Goal: Contribute content: Add original content to the website for others to see

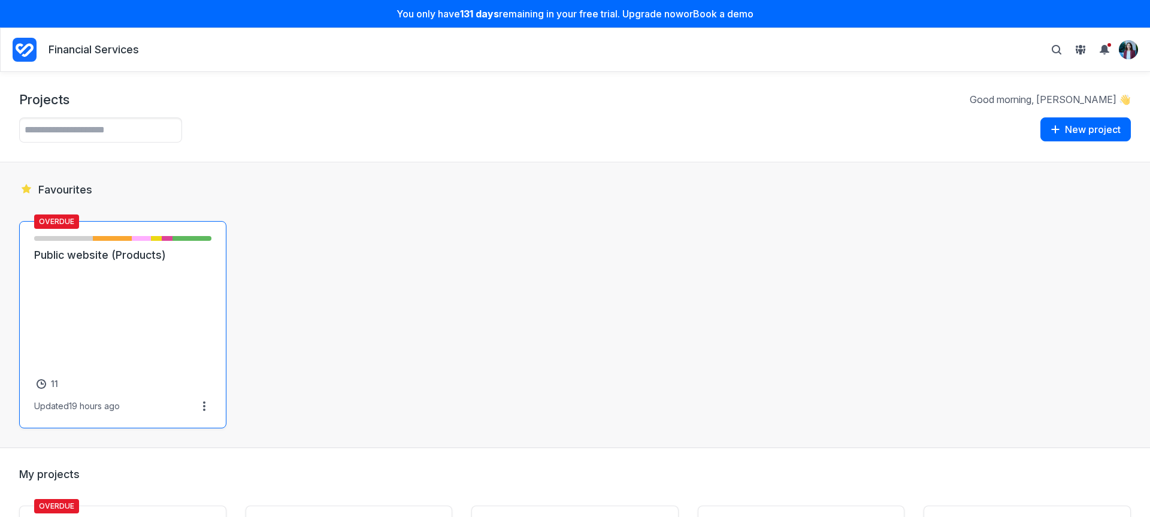
click at [187, 262] on link "Public website (Products)" at bounding box center [122, 255] width 177 height 14
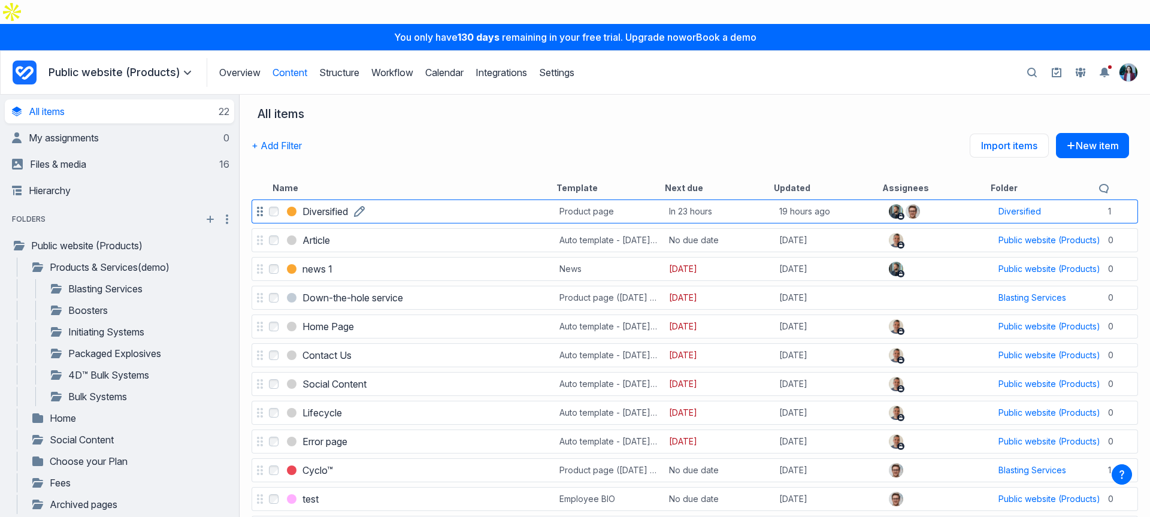
click at [317, 204] on h3 "Diversified" at bounding box center [325, 211] width 46 height 14
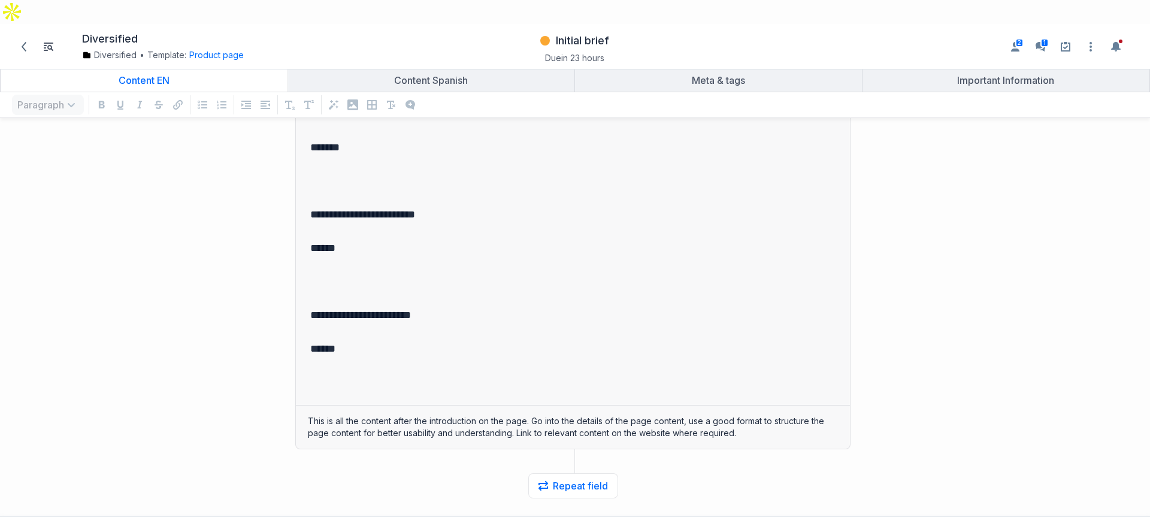
scroll to position [4281, 0]
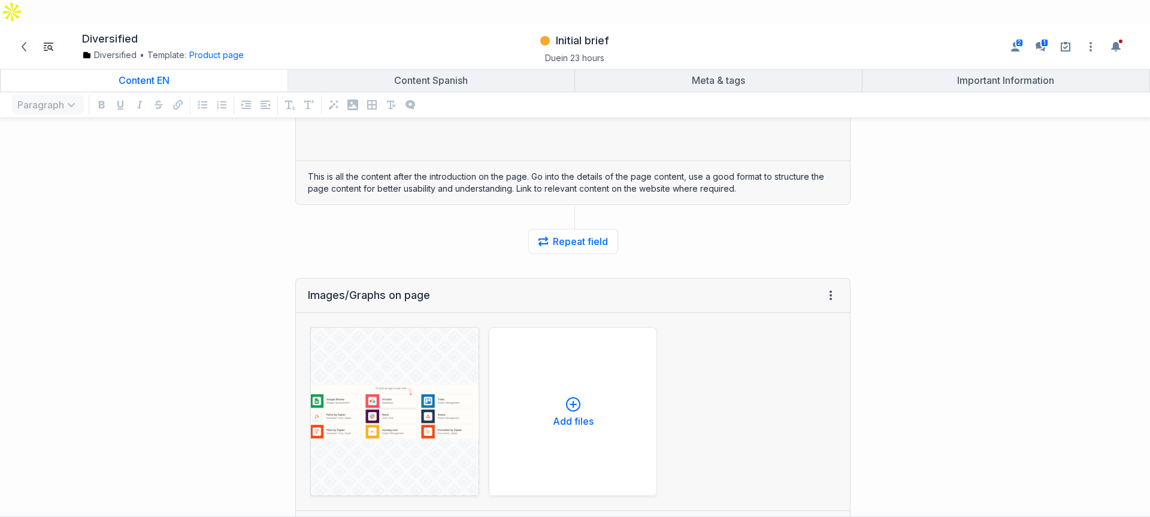
click at [221, 38] on div "Diversified Diversified • Template: Product page Change template Product page D…" at bounding box center [197, 46] width 378 height 33
click at [222, 49] on button "Product page" at bounding box center [216, 55] width 55 height 12
click at [241, 126] on link "Edit template" at bounding box center [224, 132] width 56 height 12
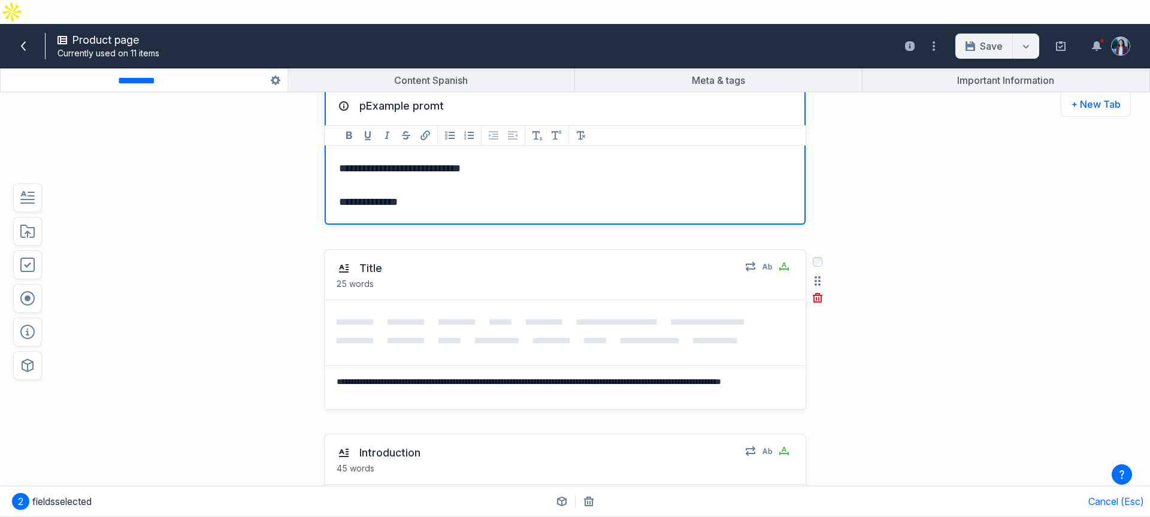
scroll to position [242, 0]
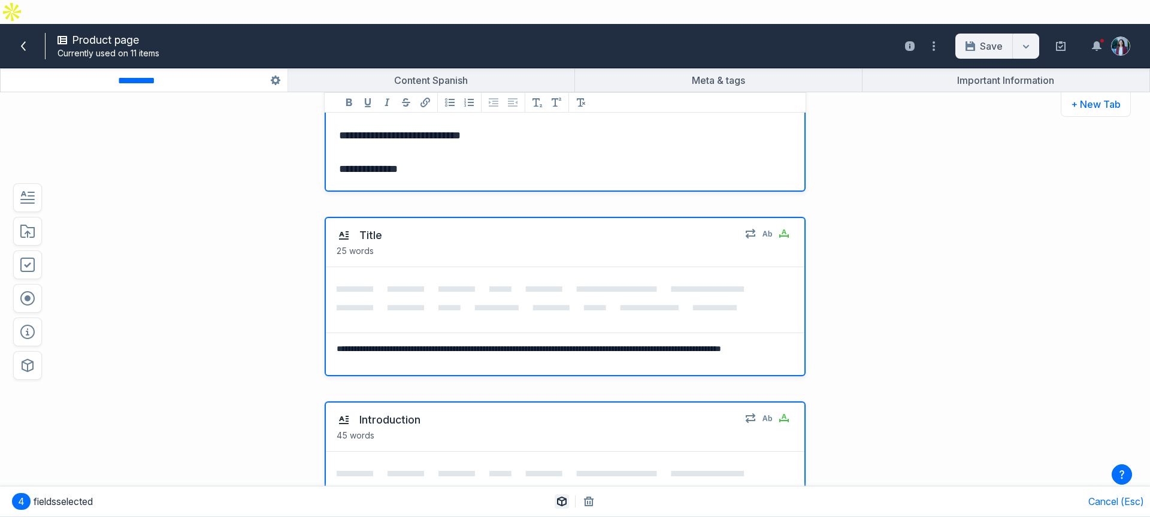
click at [559, 504] on icon "button" at bounding box center [562, 502] width 10 height 10
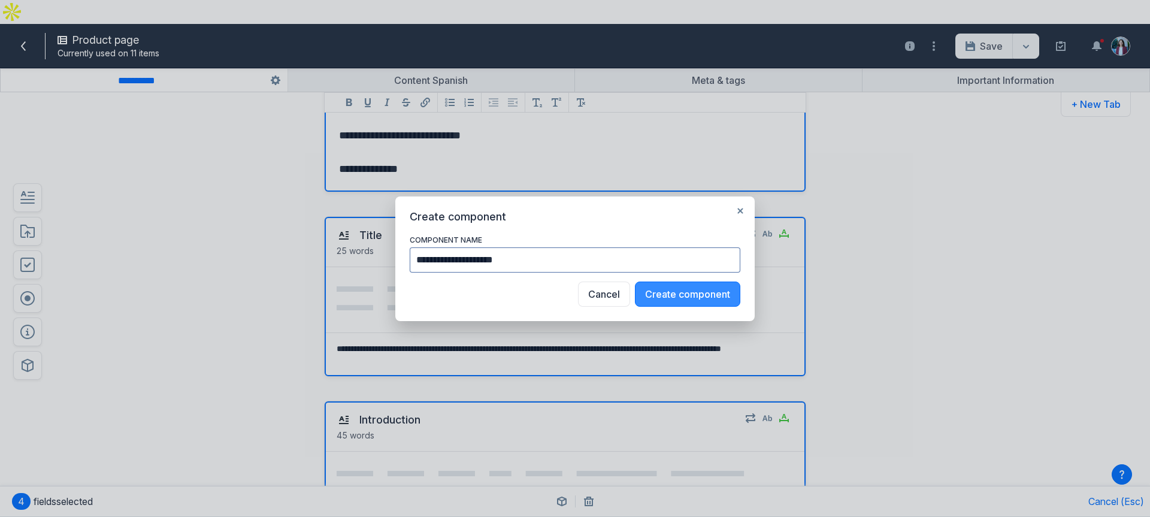
type input "**********"
click at [678, 289] on button "Create component" at bounding box center [687, 294] width 105 height 25
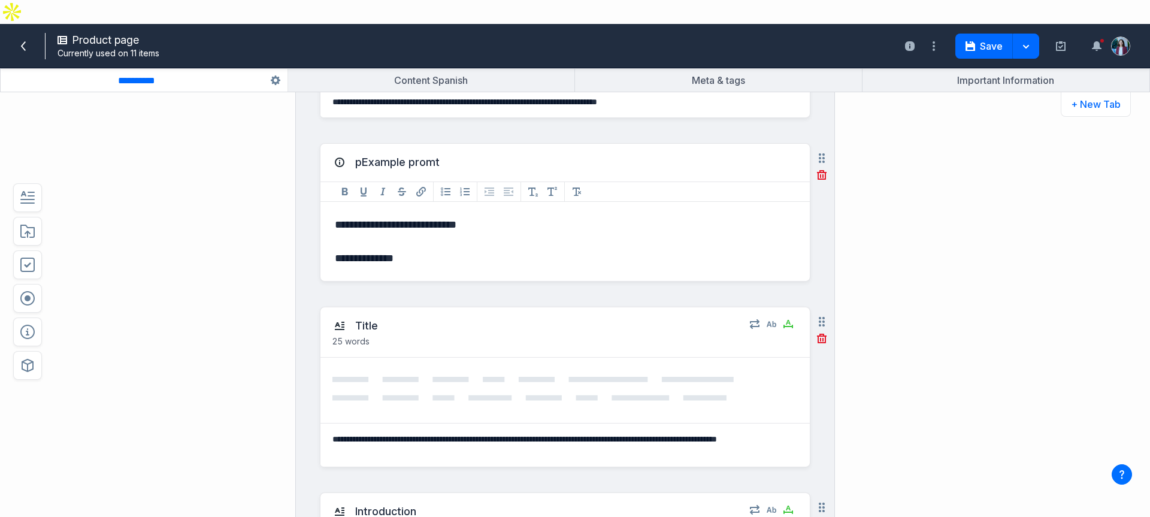
scroll to position [450, 0]
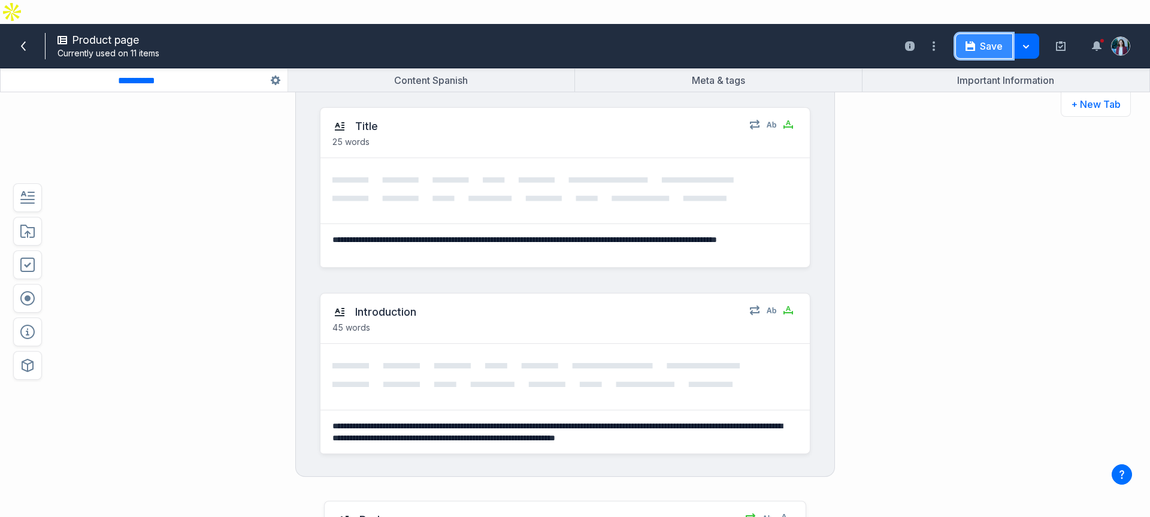
click at [986, 34] on button "Save" at bounding box center [984, 46] width 58 height 25
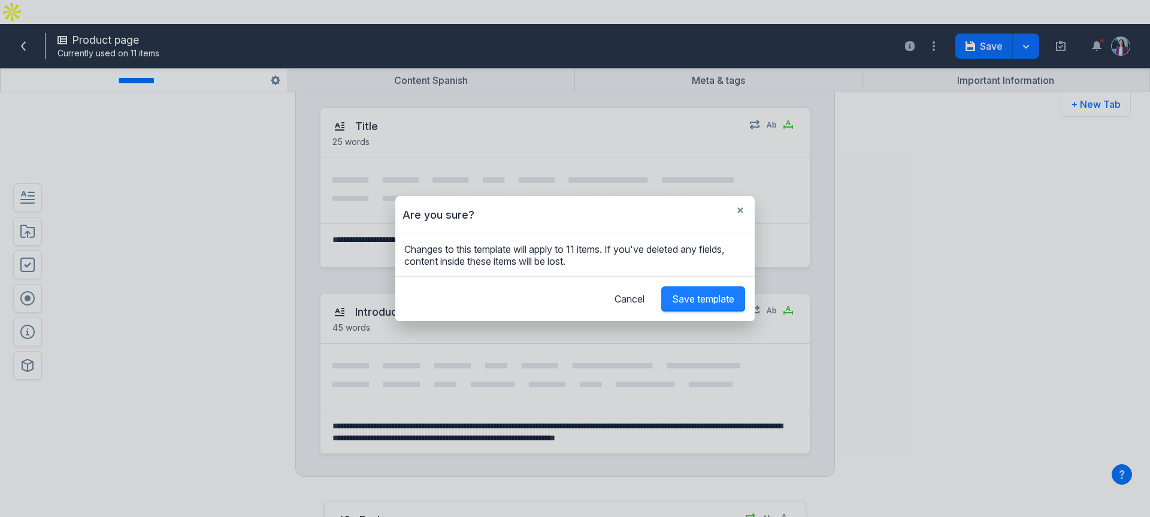
click at [693, 303] on span "Save template" at bounding box center [703, 299] width 62 height 12
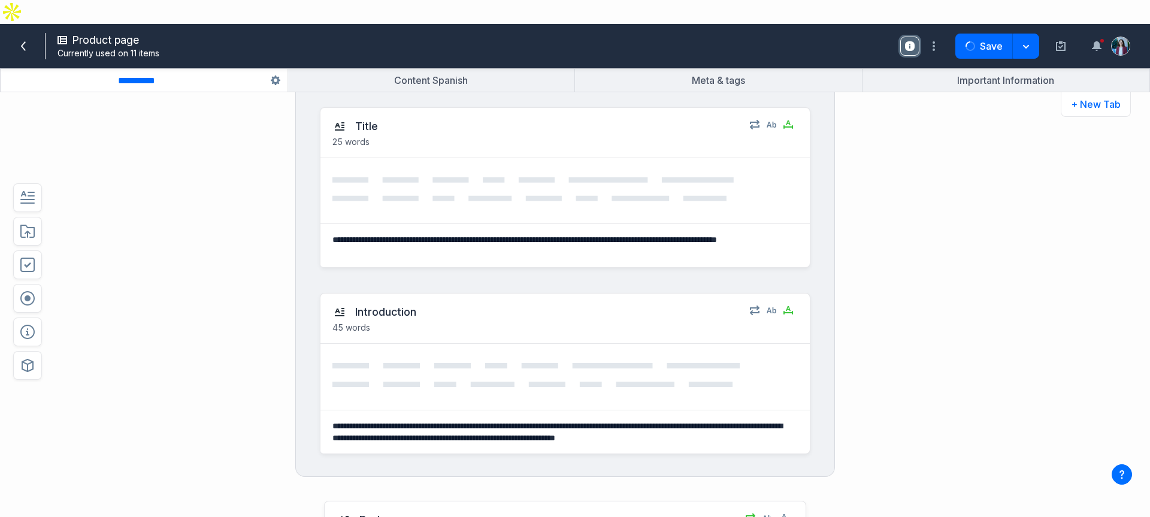
click at [909, 41] on icon "Open usage sidebar" at bounding box center [910, 46] width 10 height 10
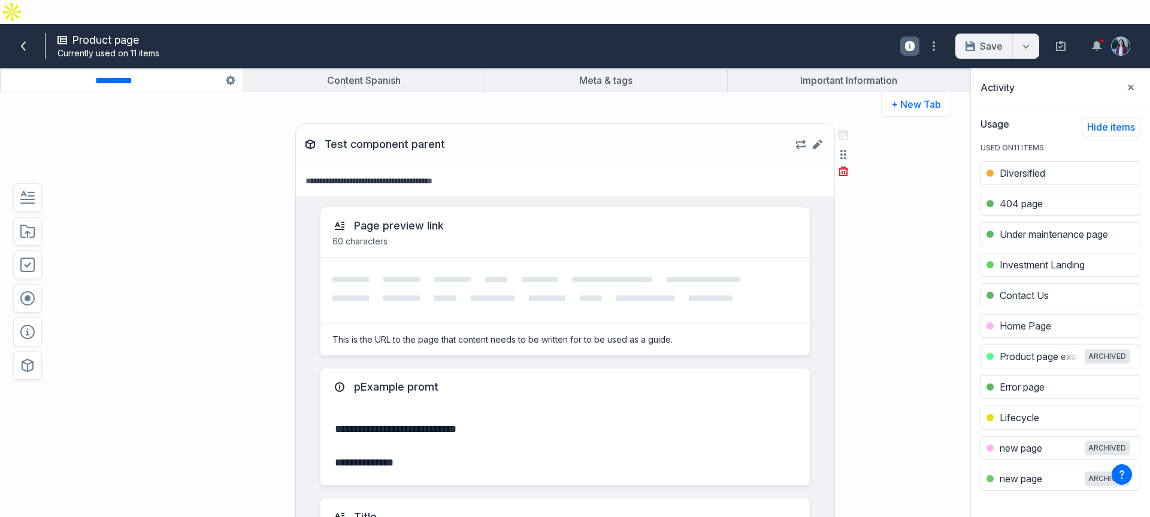
click at [788, 219] on div "Page preview link" at bounding box center [564, 226] width 465 height 14
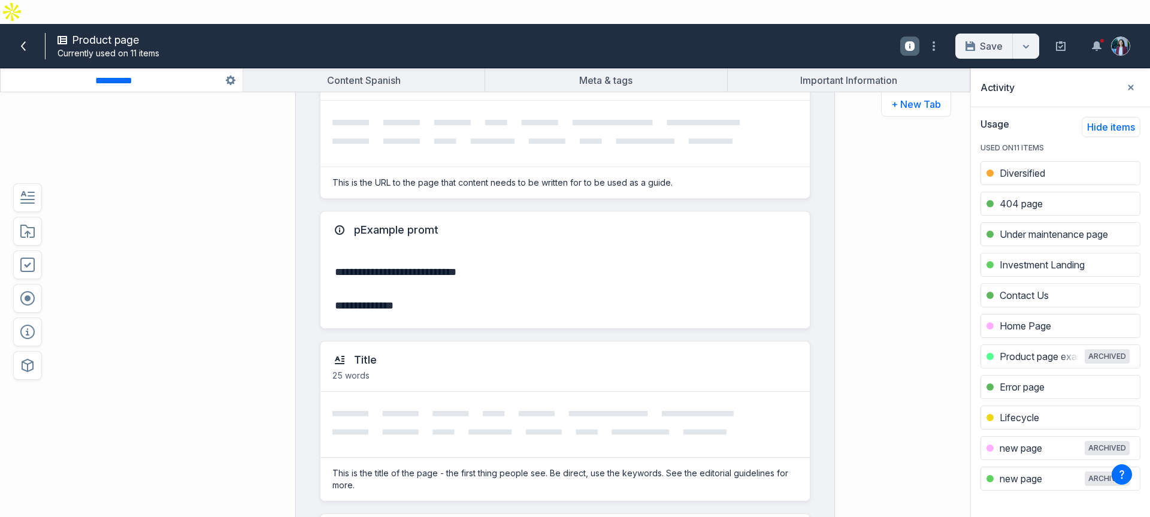
click at [606, 124] on div at bounding box center [564, 134] width 489 height 66
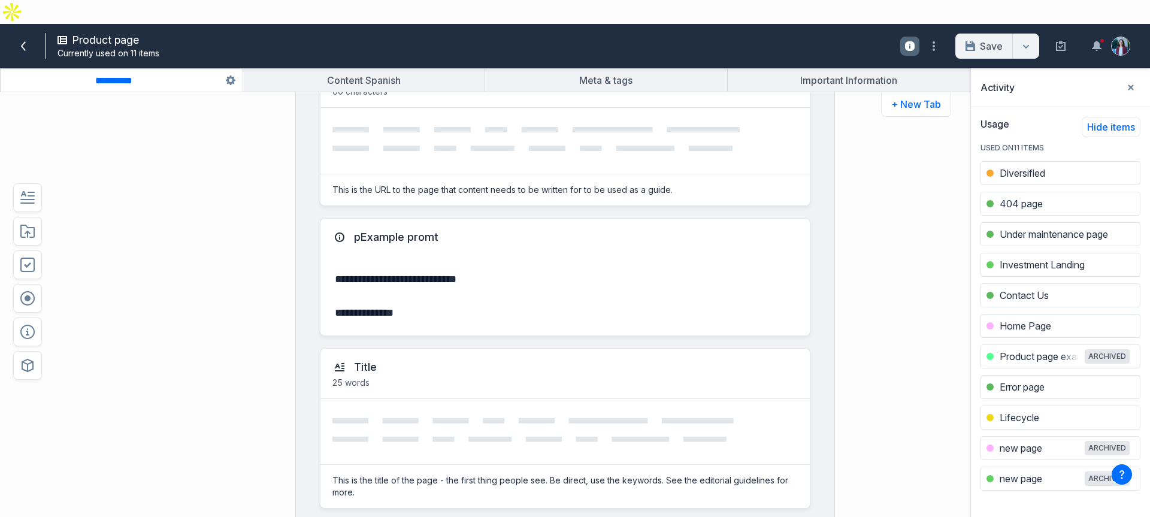
scroll to position [138, 0]
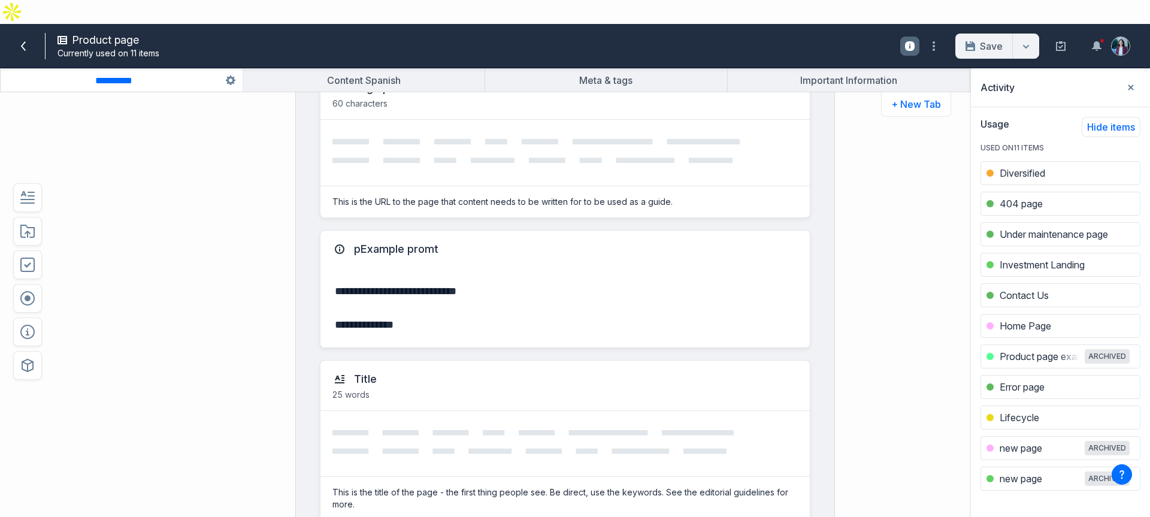
click at [860, 159] on div "**********" at bounding box center [529, 345] width 847 height 742
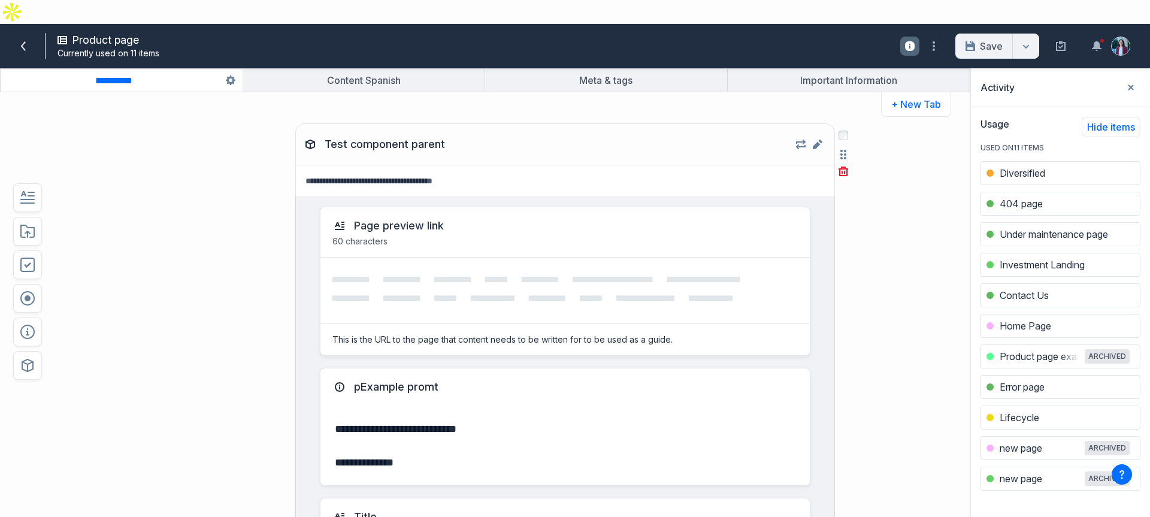
click at [714, 207] on div "Page preview link 60 characters" at bounding box center [564, 232] width 489 height 50
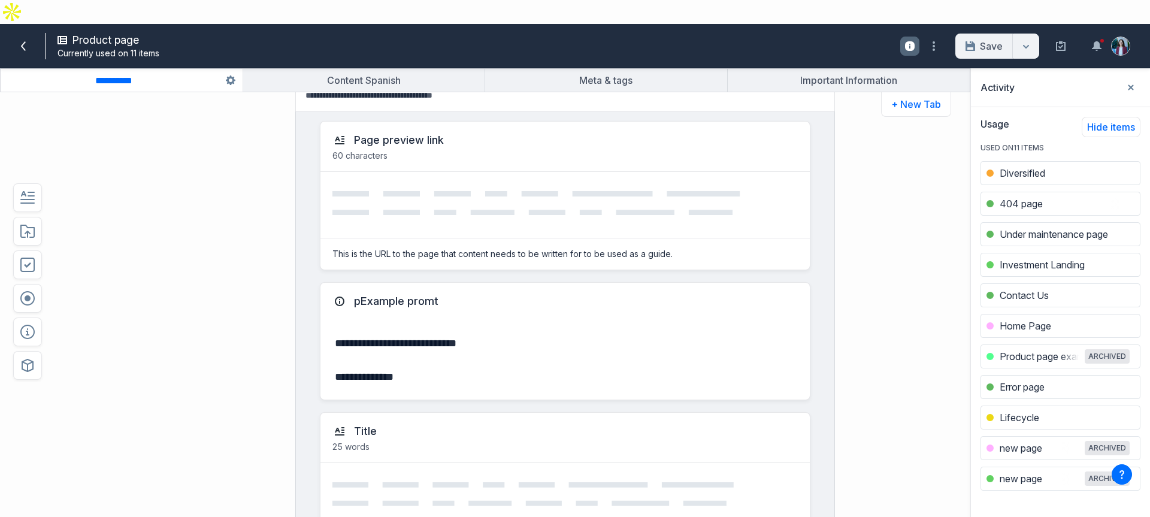
scroll to position [469, 0]
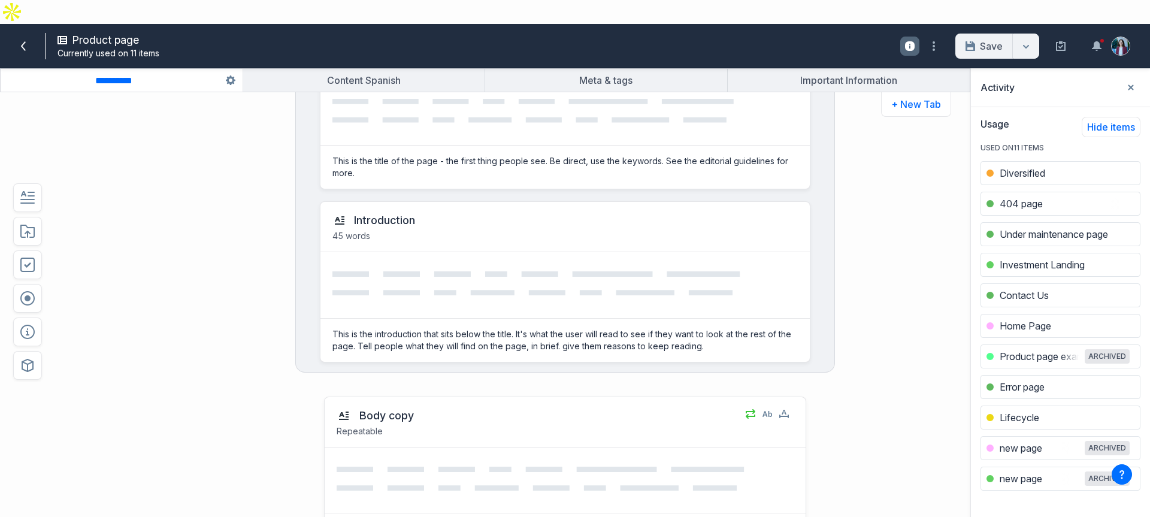
click at [710, 213] on div "Introduction" at bounding box center [564, 220] width 465 height 14
click at [28, 41] on icon at bounding box center [24, 46] width 10 height 10
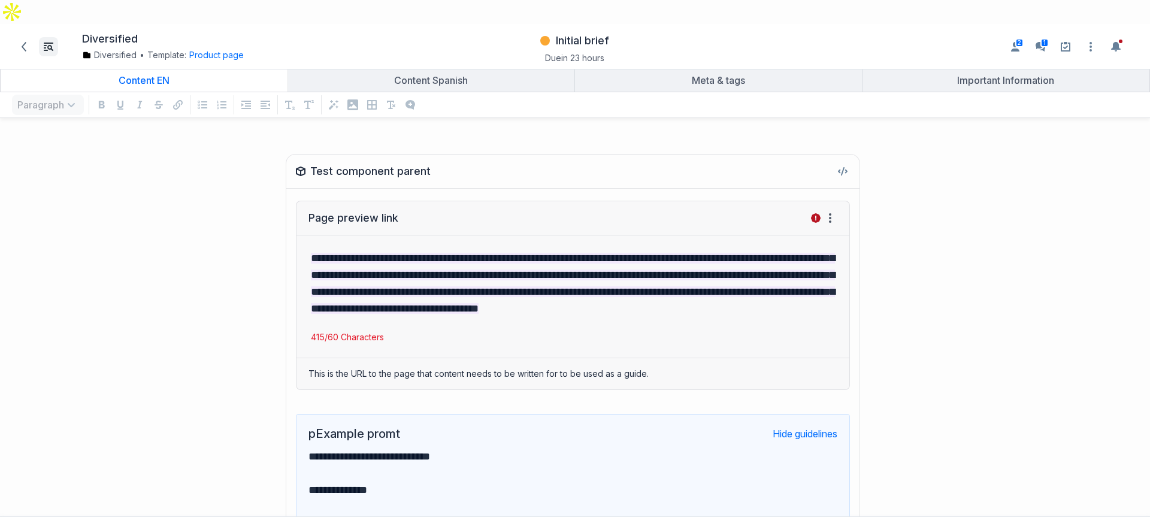
scroll to position [389, 1132]
click at [31, 37] on span at bounding box center [23, 46] width 19 height 19
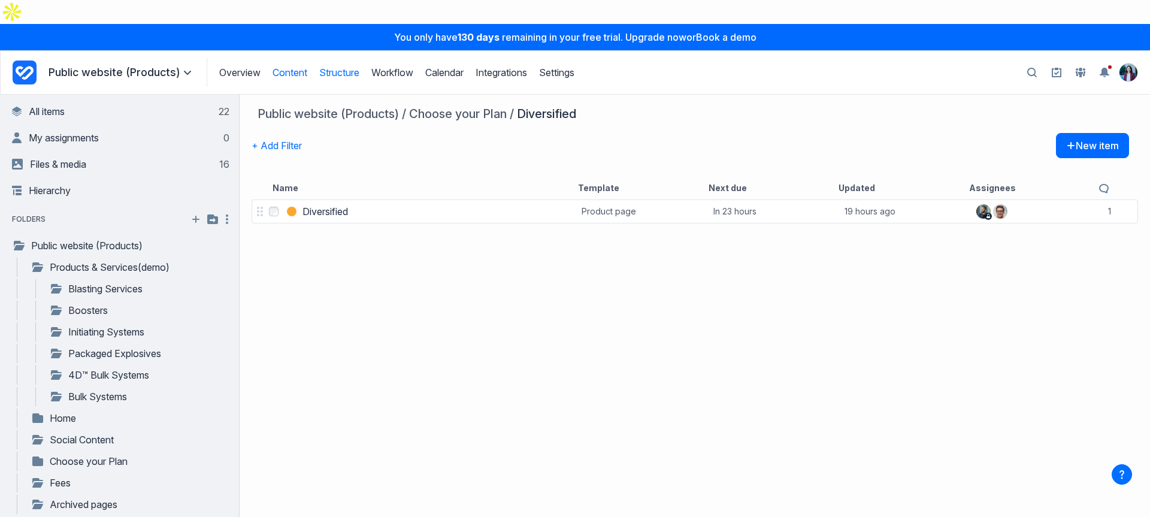
click at [338, 66] on link "Structure" at bounding box center [339, 72] width 40 height 12
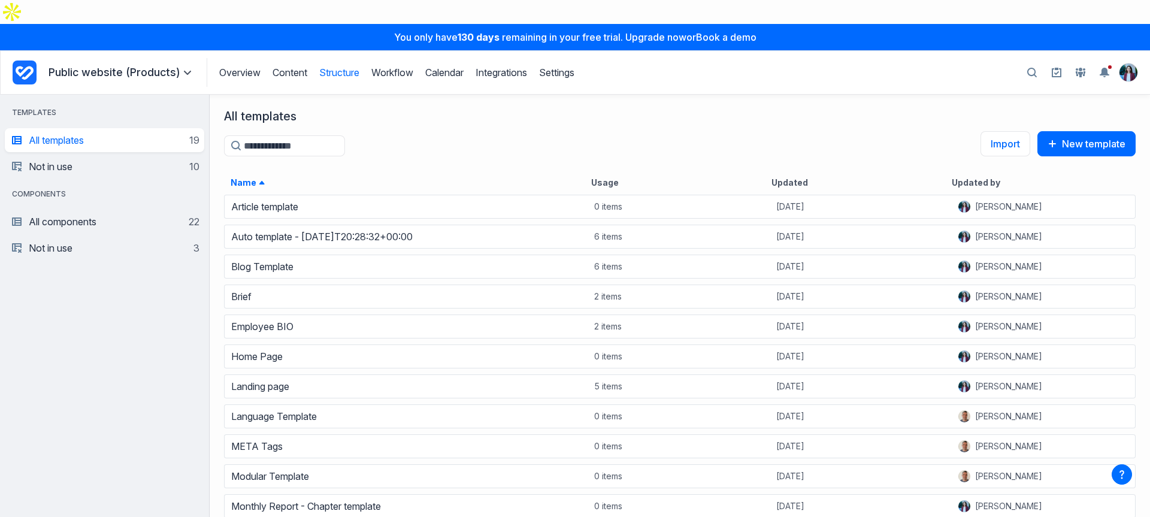
scroll to position [338, 931]
click at [101, 210] on link "All components 22" at bounding box center [105, 222] width 187 height 24
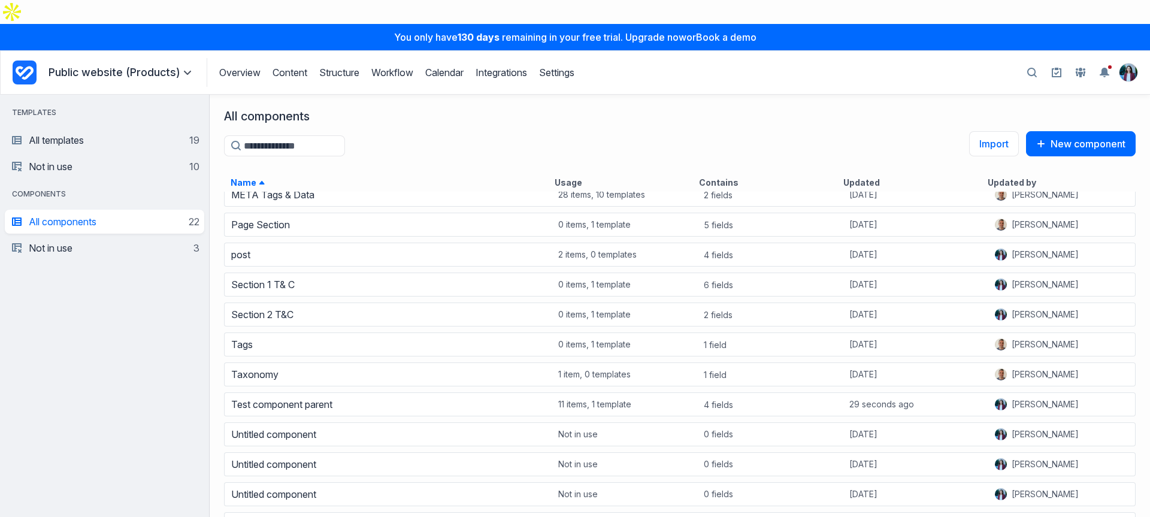
scroll to position [273, 0]
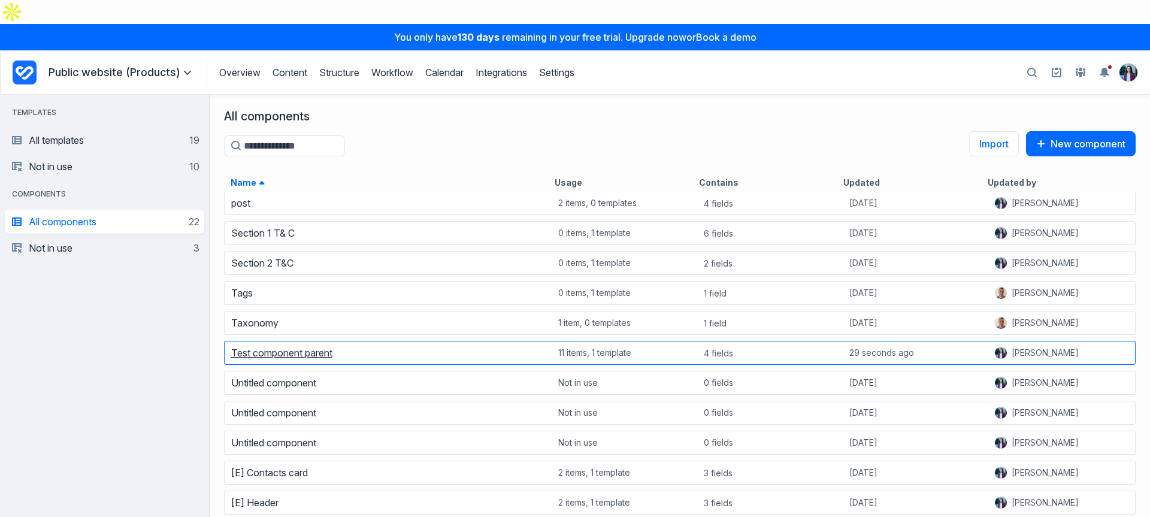
click at [287, 347] on link "Test component parent" at bounding box center [281, 353] width 101 height 12
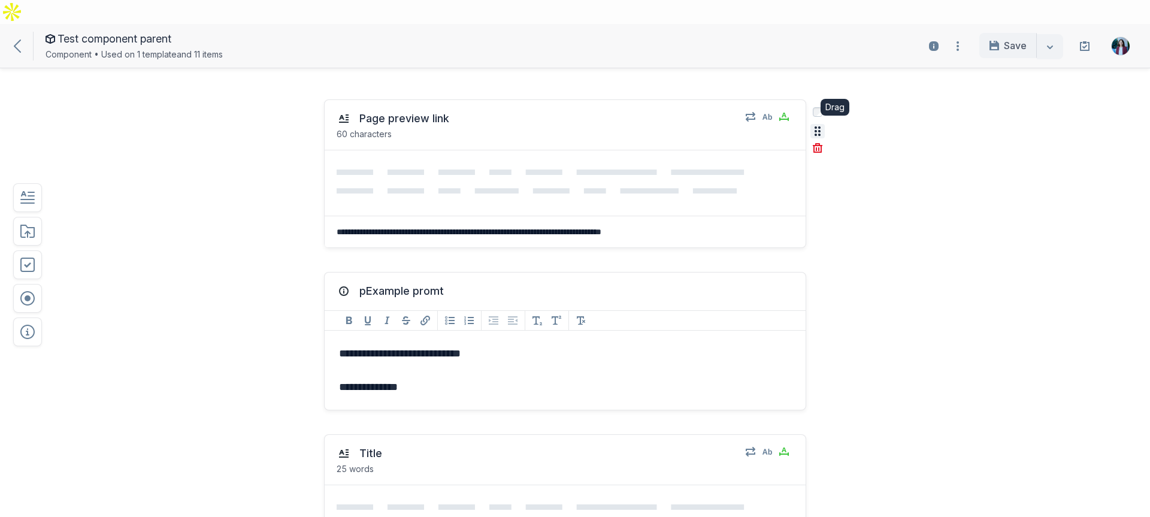
click at [815, 126] on icon "button" at bounding box center [818, 131] width 6 height 10
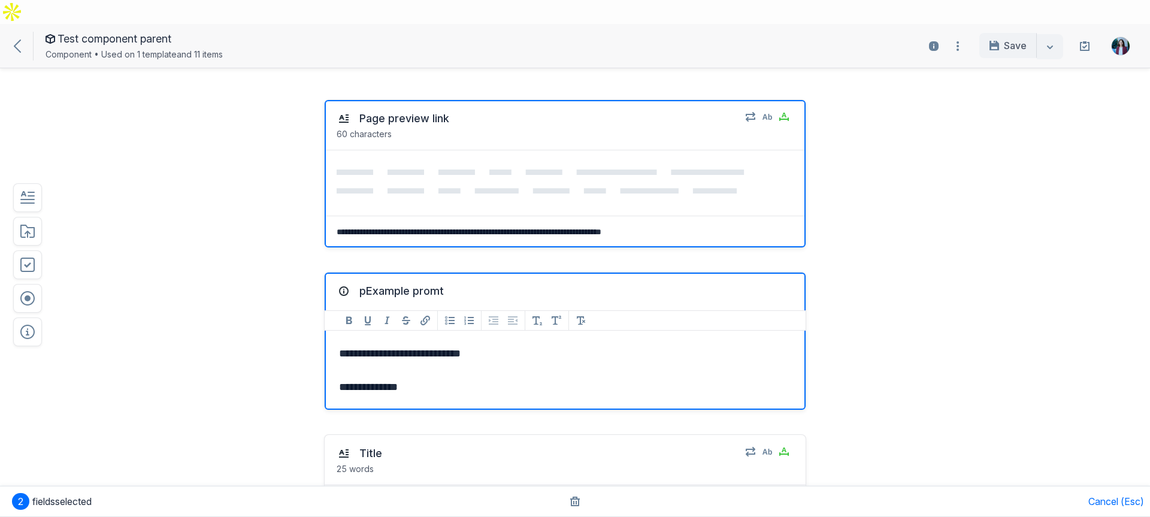
click at [51, 128] on div at bounding box center [52, 313] width 95 height 453
click at [9, 30] on div "Test component parent Component • Used on 1 template and 11 items" at bounding box center [244, 46] width 473 height 32
click at [17, 40] on icon at bounding box center [17, 46] width 7 height 13
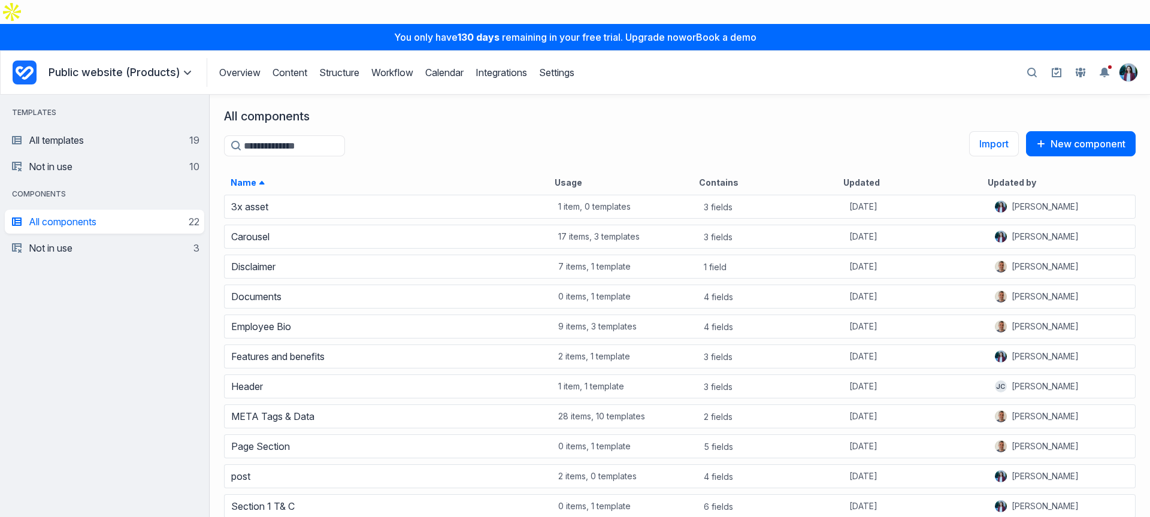
scroll to position [338, 931]
click at [326, 66] on link "Structure" at bounding box center [339, 72] width 40 height 12
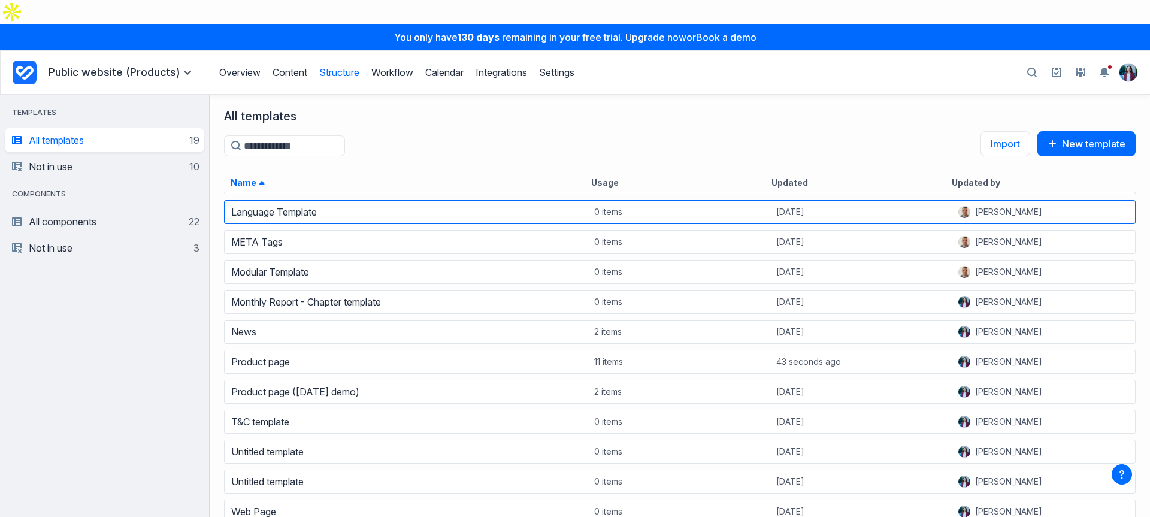
scroll to position [260, 0]
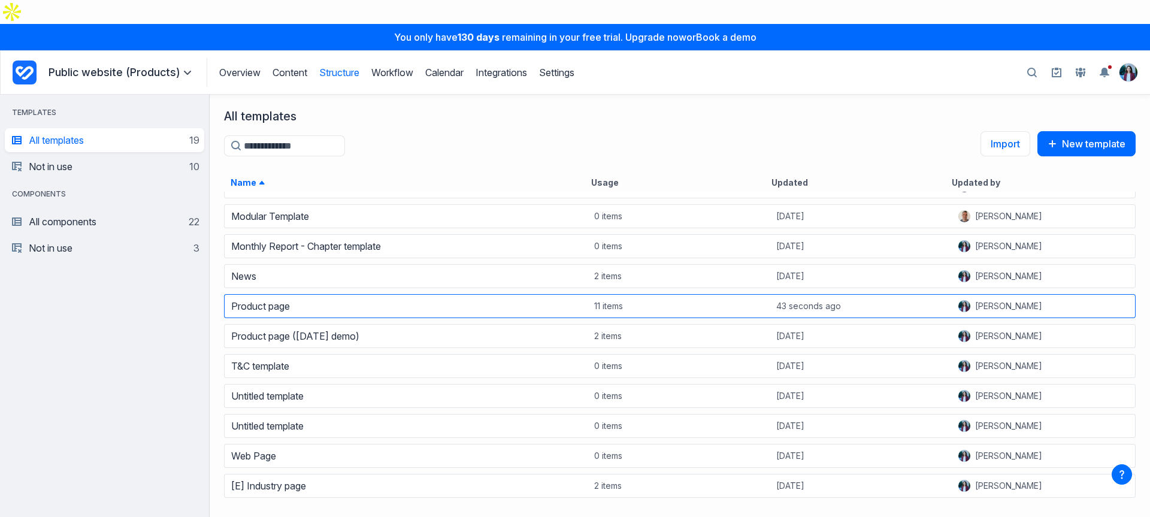
click at [257, 298] on div "Product page" at bounding box center [406, 306] width 363 height 17
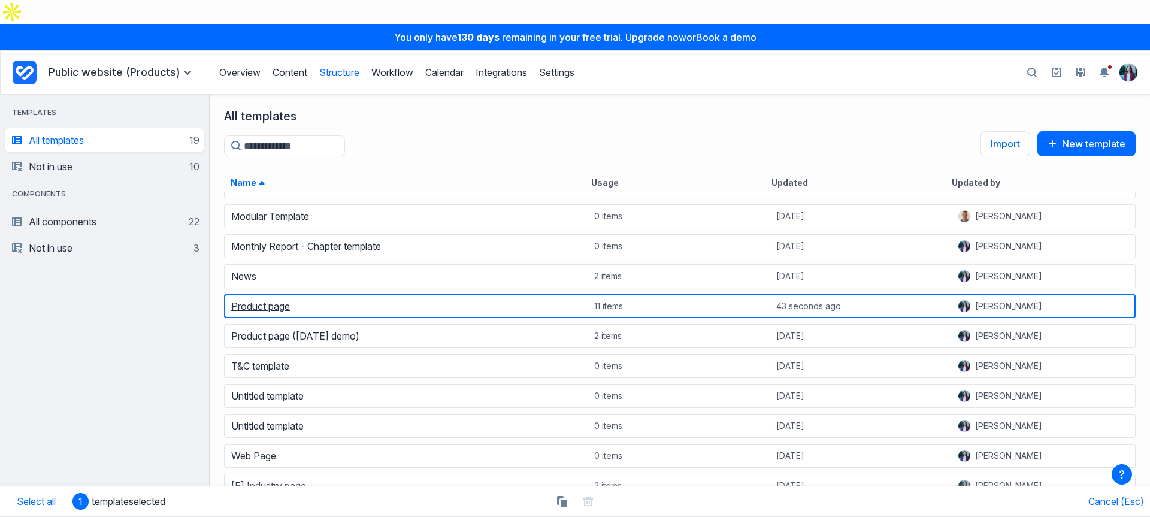
click at [258, 300] on link "Product page" at bounding box center [260, 306] width 59 height 12
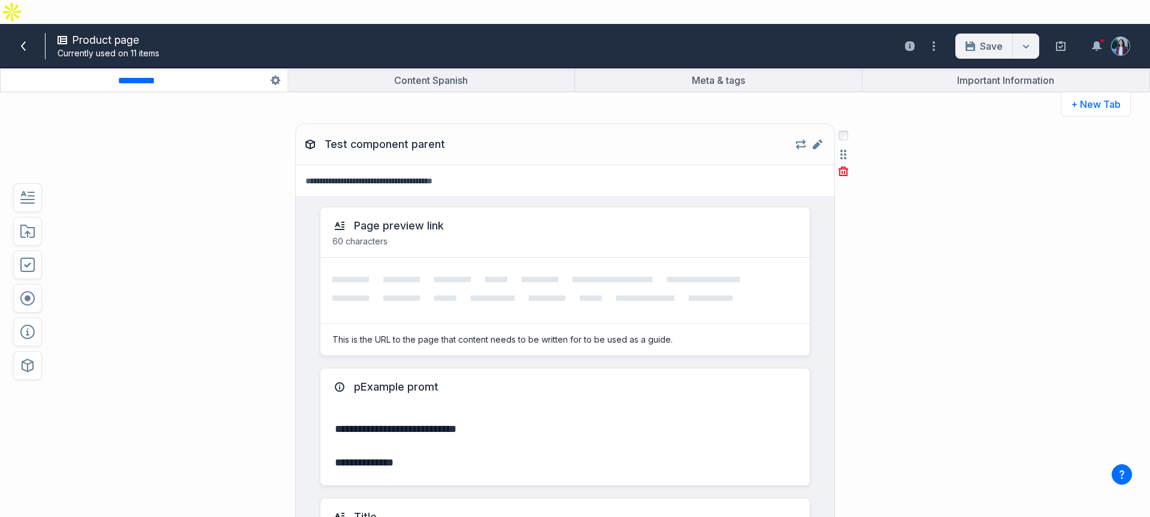
click at [763, 228] on div "Page preview link 60 characters" at bounding box center [564, 232] width 489 height 50
click at [813, 131] on div "Test component parent Edit component Test component parent" at bounding box center [565, 144] width 538 height 41
click at [813, 140] on icon "Edit component Test component parent" at bounding box center [818, 145] width 10 height 10
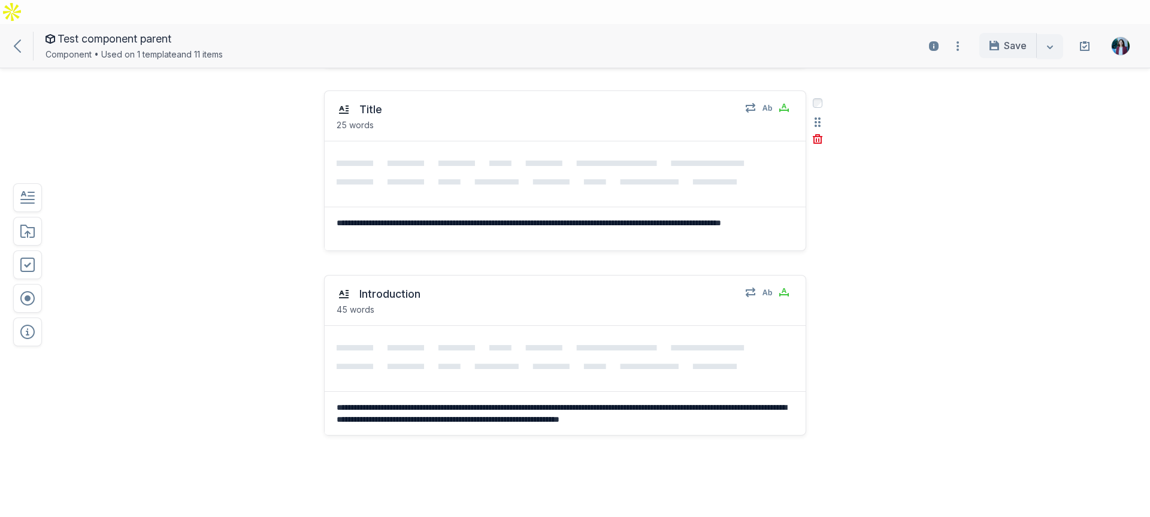
scroll to position [369, 0]
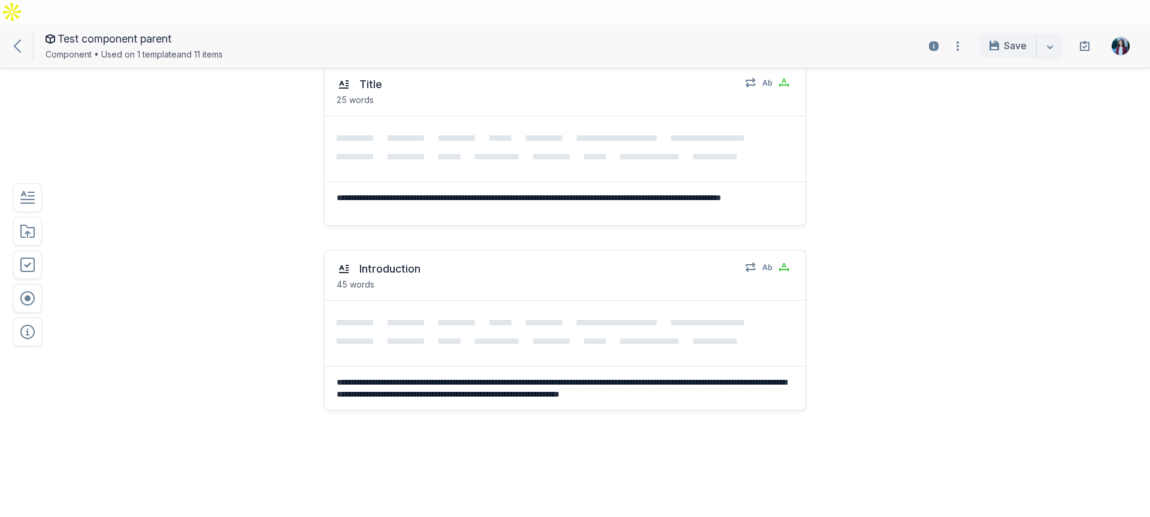
click at [202, 208] on div "**********" at bounding box center [529, 145] width 847 height 184
click at [19, 40] on icon at bounding box center [17, 46] width 7 height 13
